Goal: Information Seeking & Learning: Learn about a topic

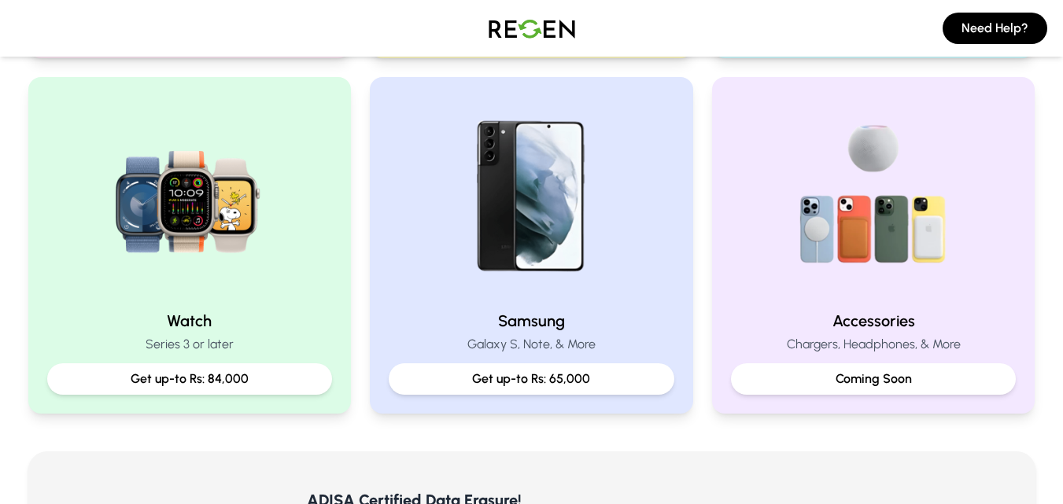
scroll to position [708, 0]
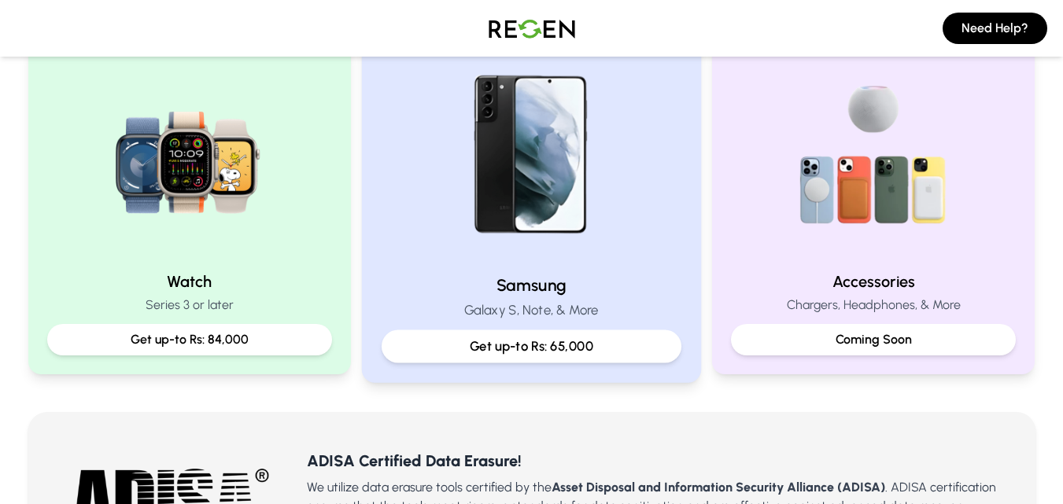
click at [554, 162] on img at bounding box center [532, 156] width 212 height 212
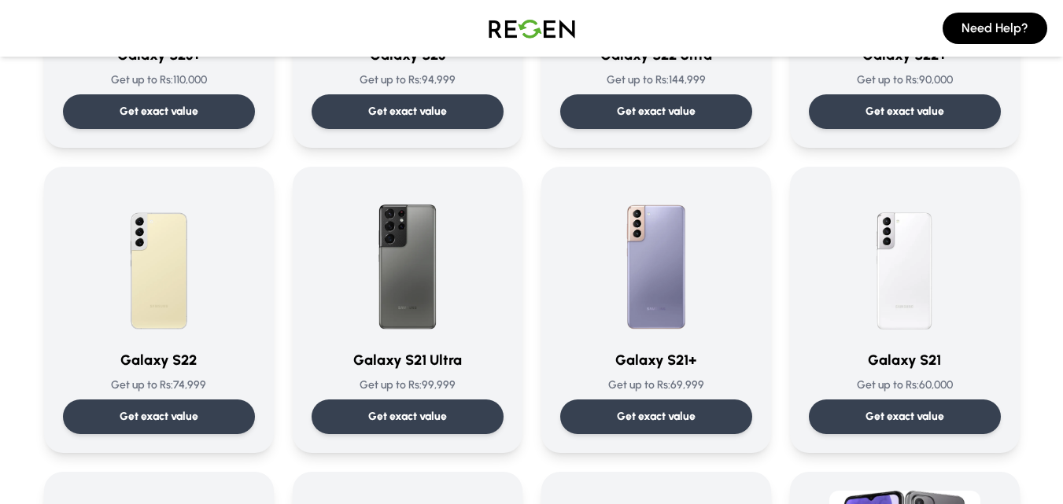
scroll to position [629, 0]
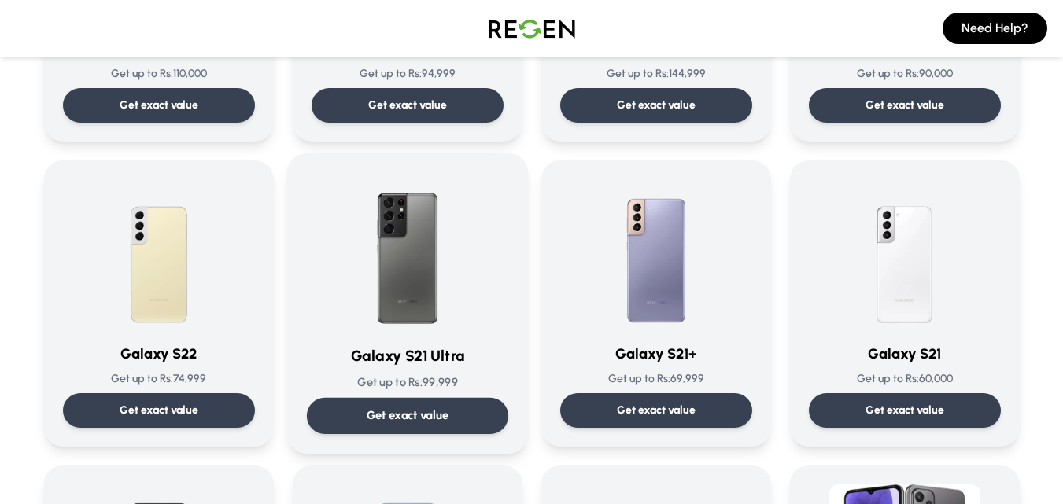
click at [433, 244] on img at bounding box center [407, 252] width 159 height 159
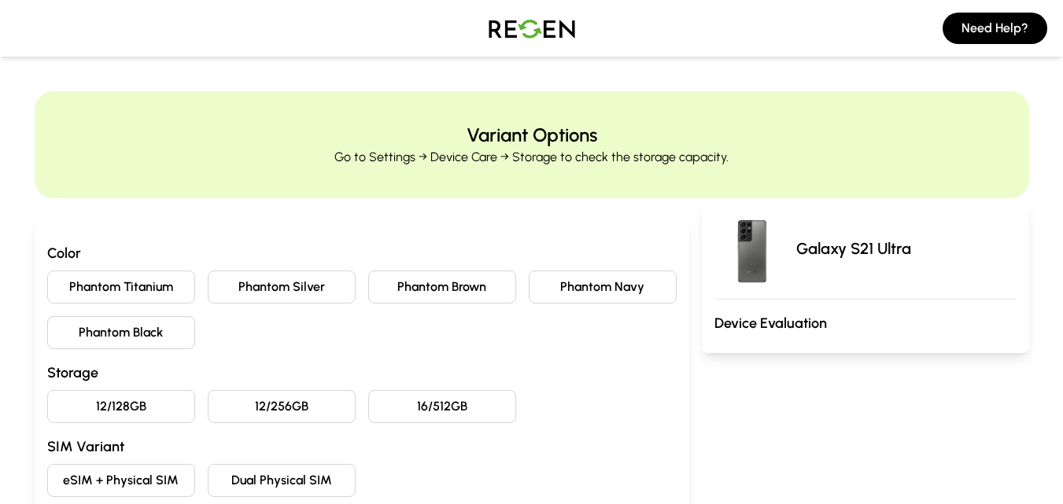
click at [775, 326] on h3 "Device Evaluation" at bounding box center [865, 323] width 302 height 22
click at [822, 239] on p "Galaxy S21 Ultra" at bounding box center [853, 249] width 115 height 22
click at [758, 249] on img at bounding box center [752, 249] width 76 height 76
click at [812, 242] on p "Galaxy S21 Ultra" at bounding box center [853, 249] width 115 height 22
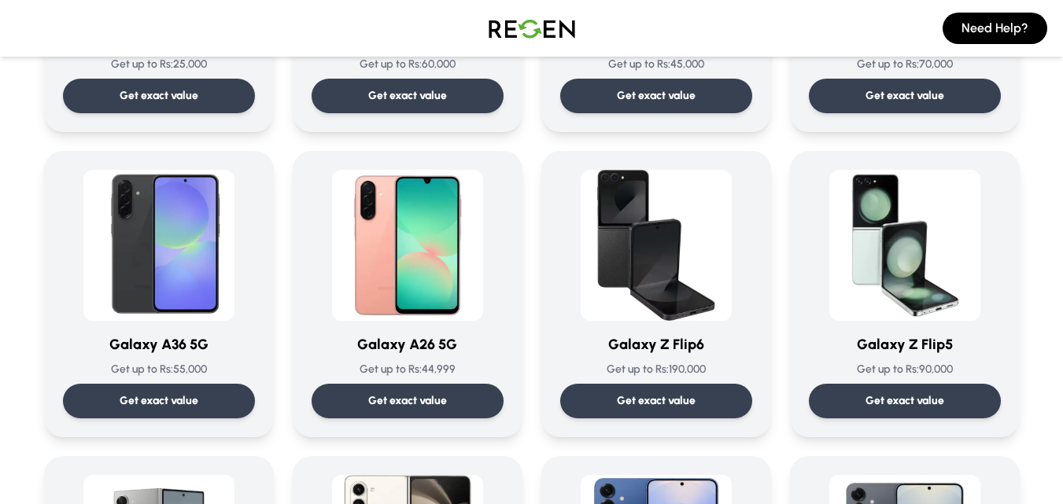
scroll to position [1888, 0]
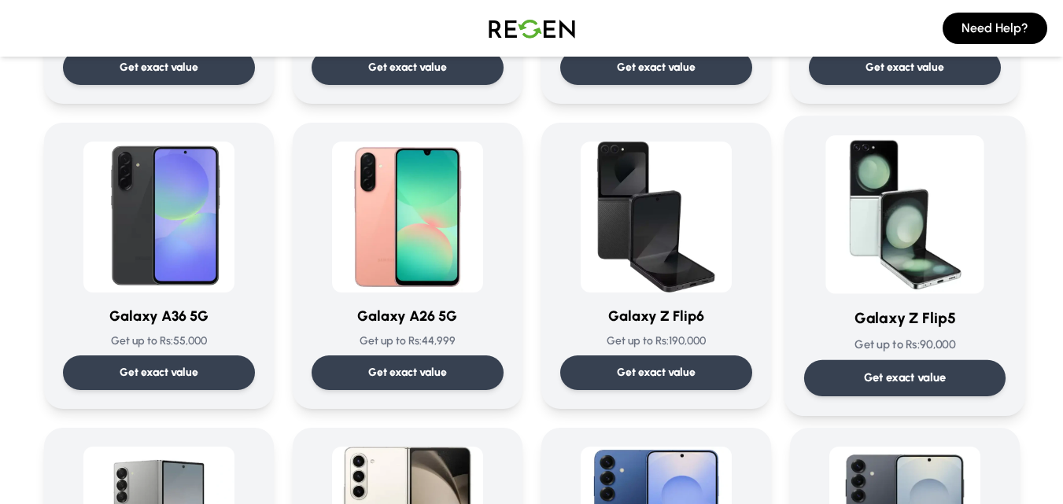
click at [843, 222] on img at bounding box center [904, 214] width 159 height 159
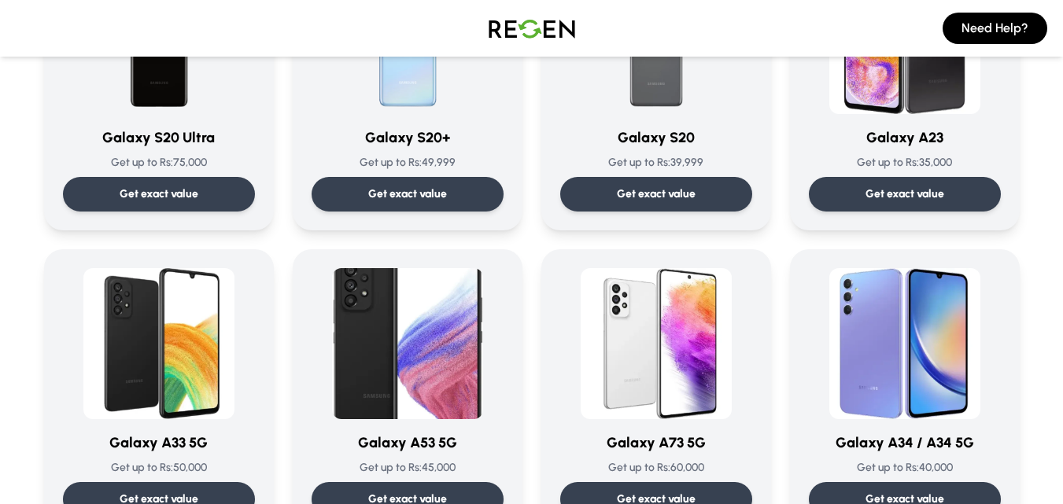
scroll to position [1101, 0]
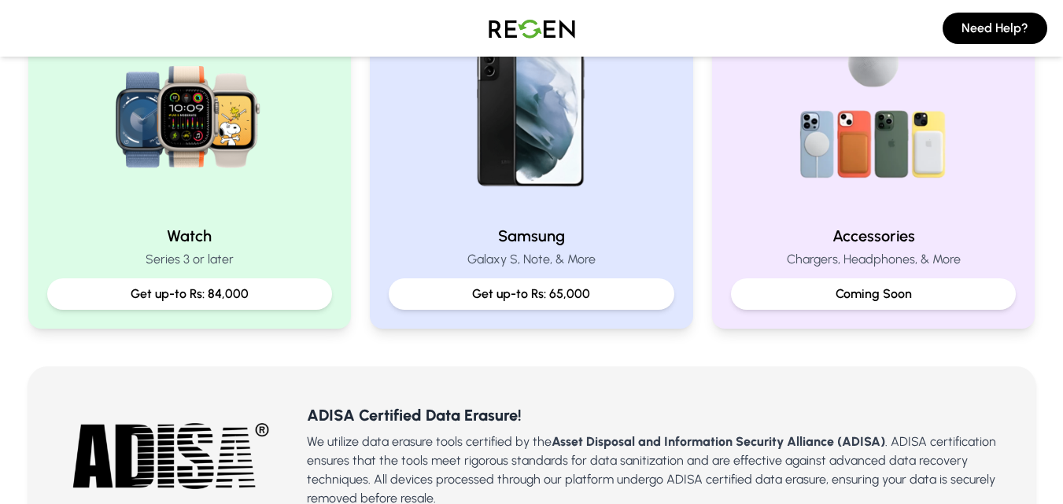
scroll to position [708, 0]
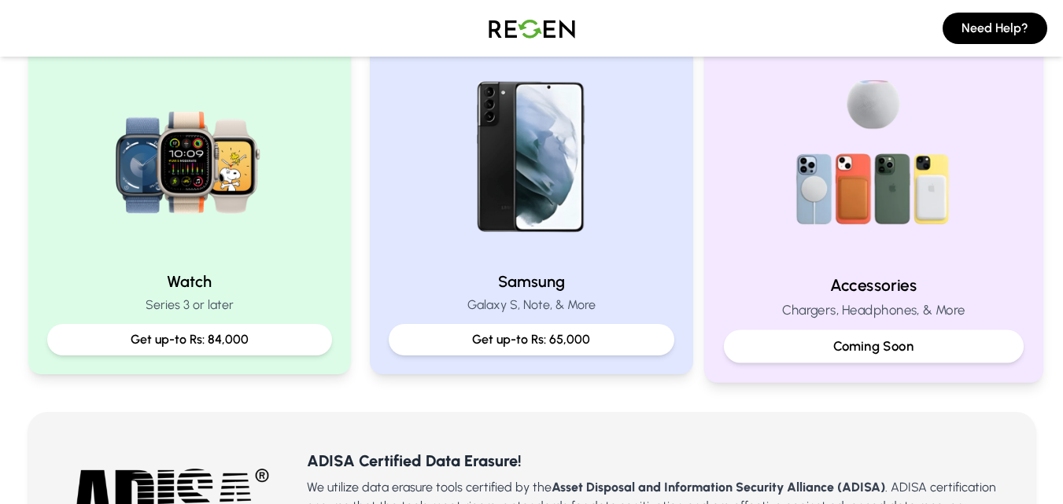
click at [843, 339] on p "Coming Soon" at bounding box center [873, 347] width 273 height 20
